Goal: Entertainment & Leisure: Consume media (video, audio)

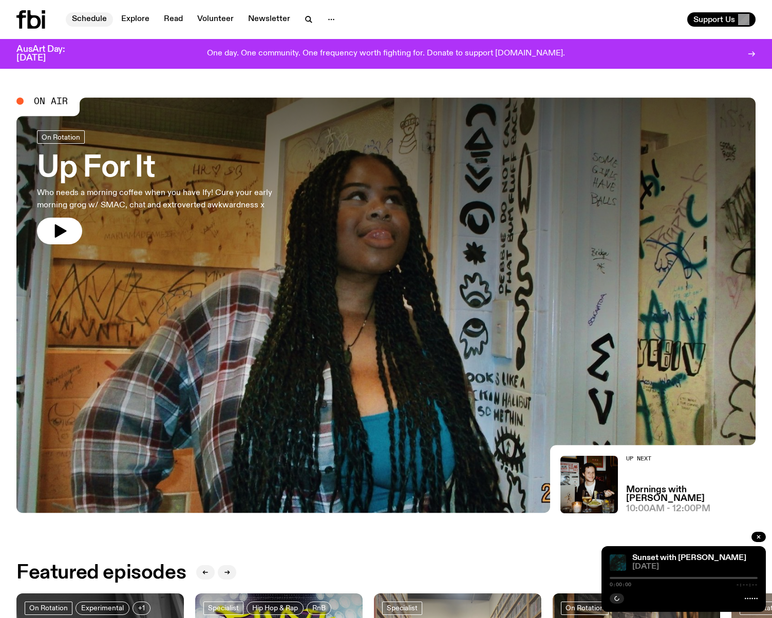
click at [95, 16] on link "Schedule" at bounding box center [89, 19] width 47 height 14
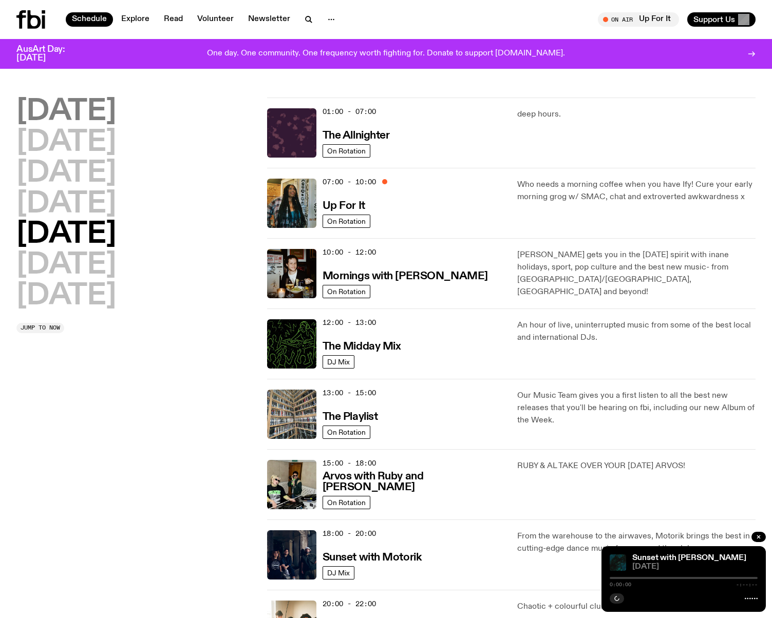
click at [76, 100] on h2 "[DATE]" at bounding box center [66, 112] width 100 height 29
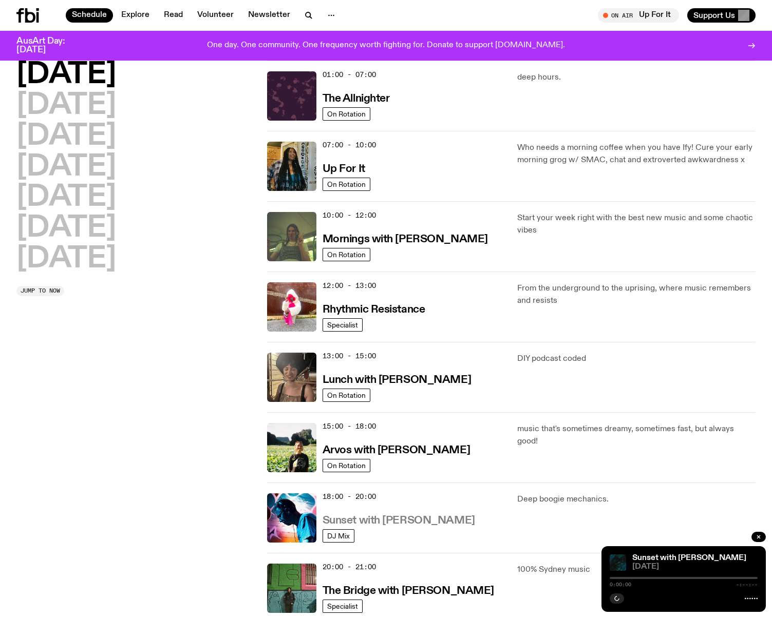
click at [406, 522] on h3 "Sunset with [PERSON_NAME]" at bounding box center [398, 520] width 152 height 11
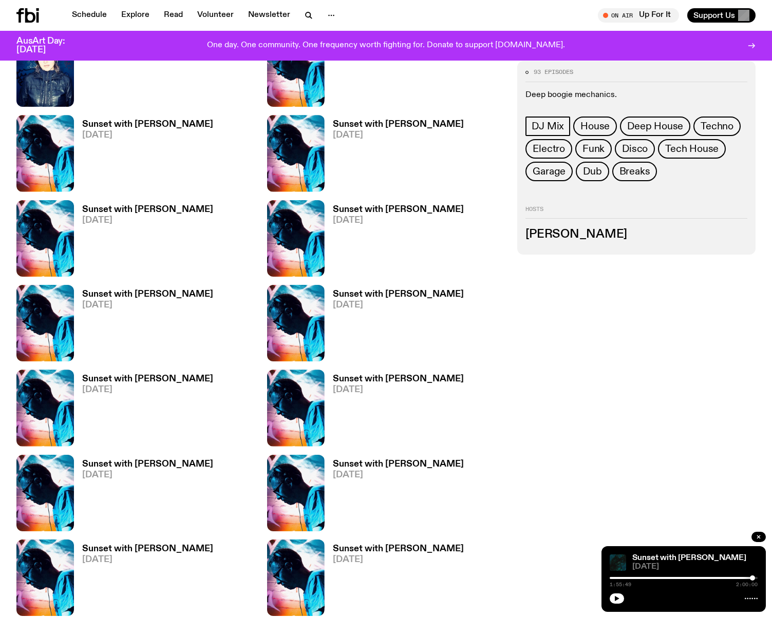
scroll to position [865, 0]
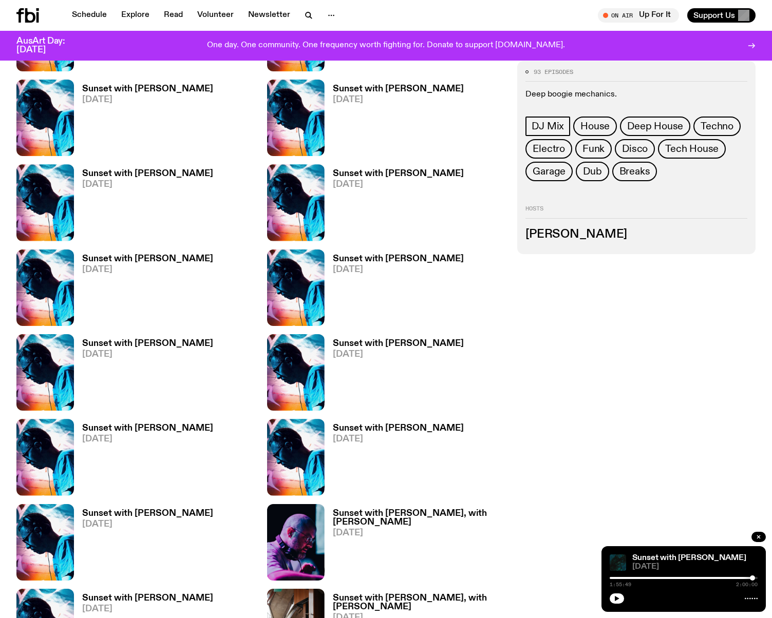
click at [124, 341] on h3 "Sunset with [PERSON_NAME]" at bounding box center [147, 343] width 131 height 9
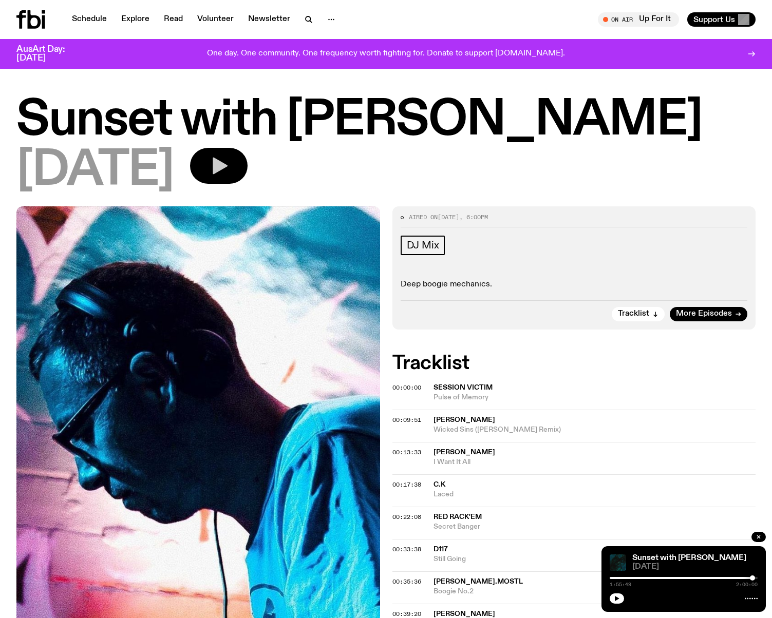
click at [229, 168] on icon "button" at bounding box center [218, 166] width 21 height 21
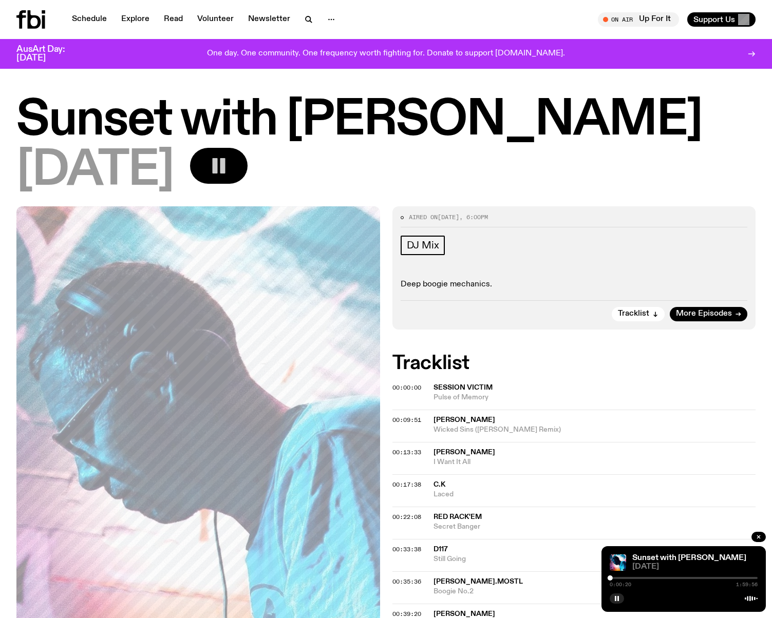
click at [247, 169] on button "button" at bounding box center [219, 166] width 58 height 36
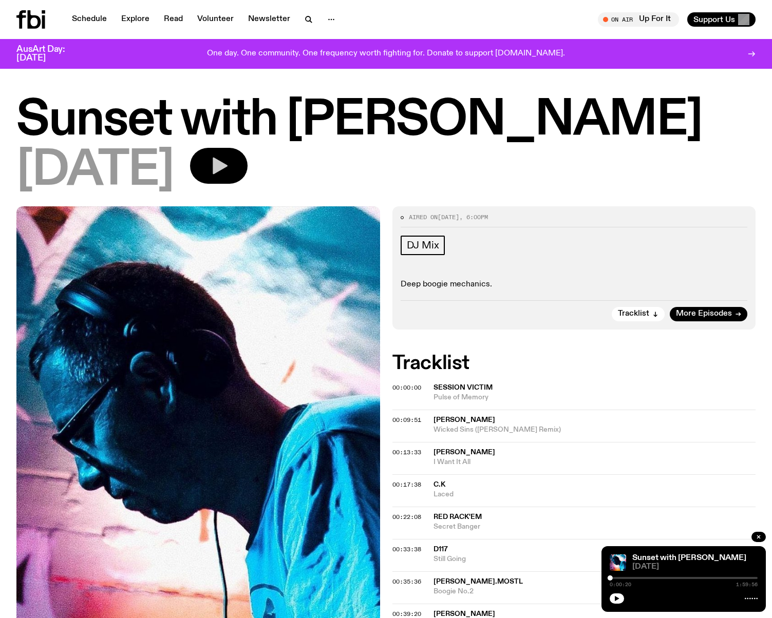
click at [229, 160] on icon "button" at bounding box center [218, 166] width 21 height 21
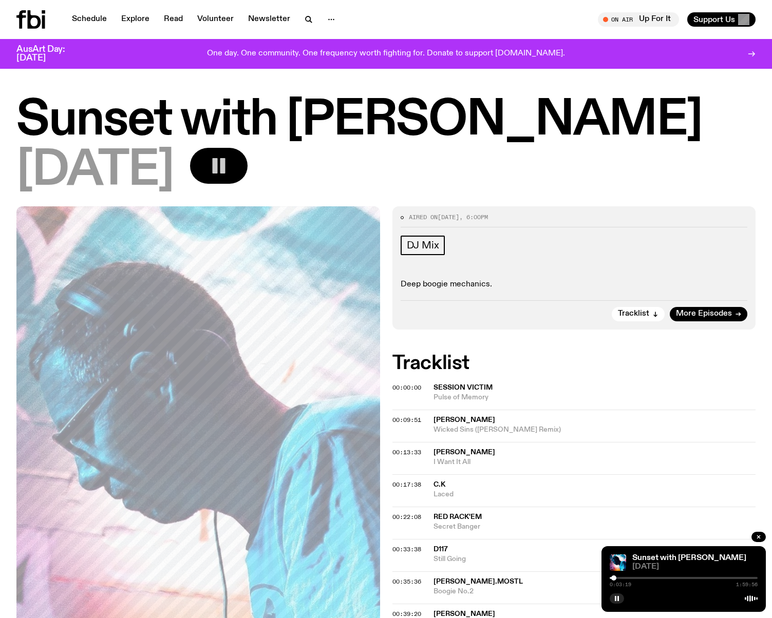
click at [614, 578] on div at bounding box center [613, 578] width 5 height 5
click at [616, 578] on div at bounding box center [615, 578] width 5 height 5
click at [617, 577] on div at bounding box center [617, 578] width 5 height 5
click at [247, 165] on button "button" at bounding box center [219, 166] width 58 height 36
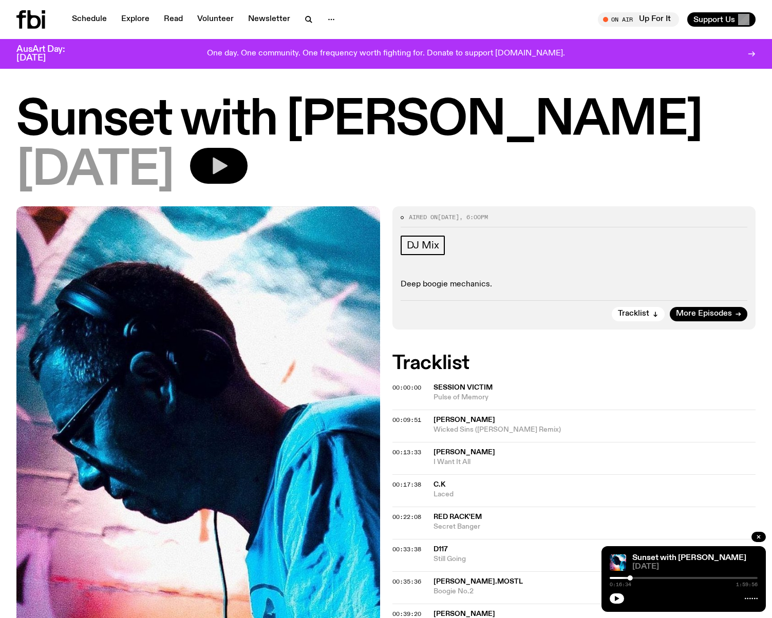
click at [227, 162] on icon "button" at bounding box center [220, 166] width 15 height 17
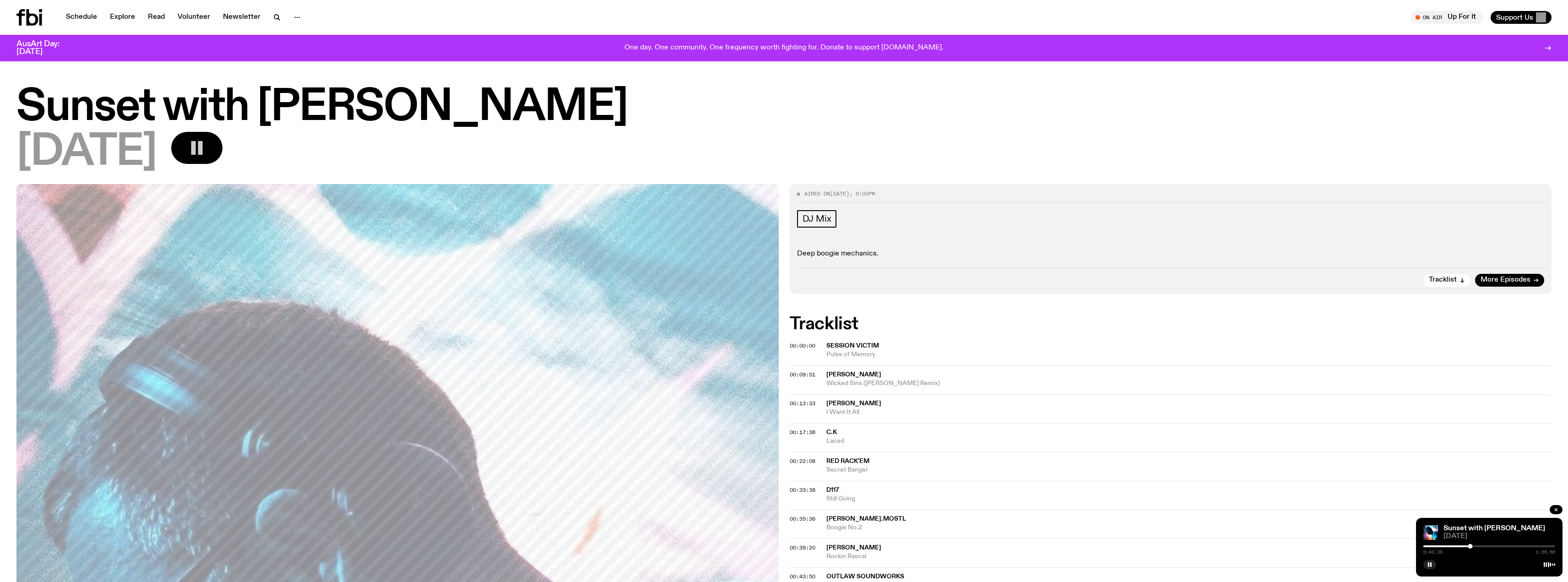
click at [206, 152] on icon "button" at bounding box center [197, 148] width 19 height 19
